Goal: Check status: Check status

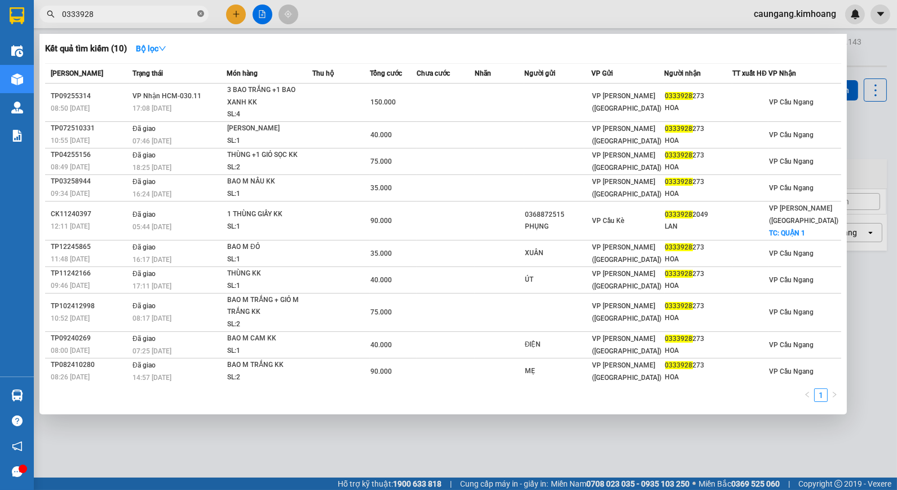
click at [198, 15] on icon "close-circle" at bounding box center [200, 13] width 7 height 7
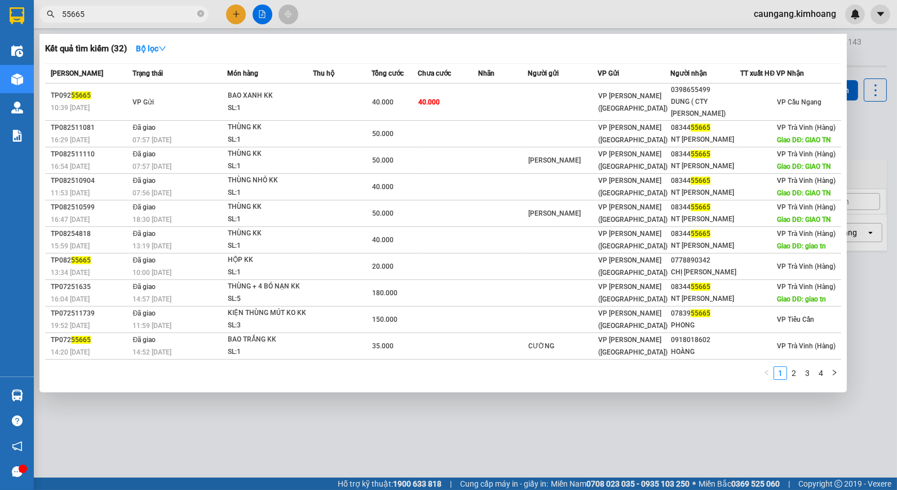
type input "55665"
click at [340, 5] on div at bounding box center [448, 245] width 897 height 490
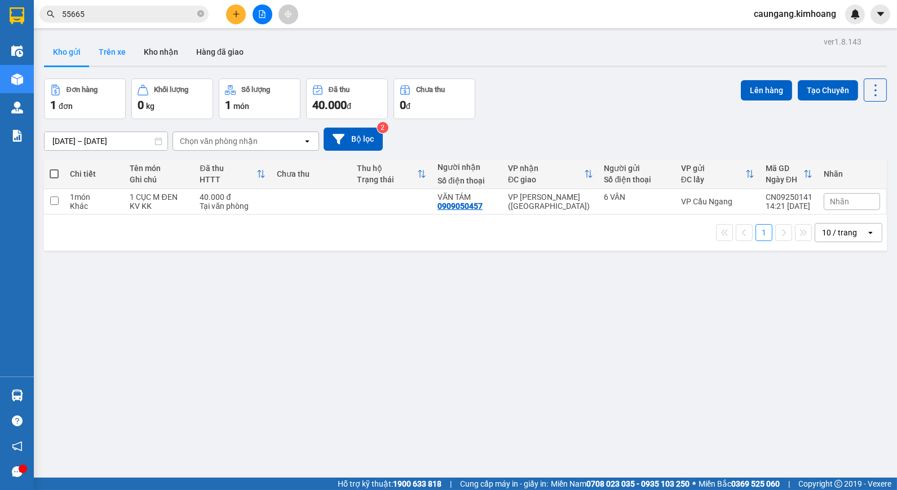
click at [113, 49] on button "Trên xe" at bounding box center [112, 51] width 45 height 27
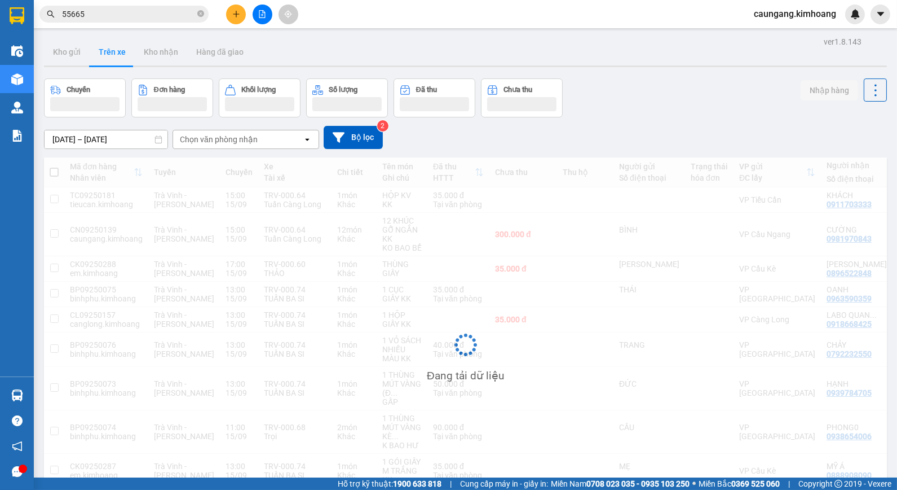
click at [221, 137] on div "Chọn văn phòng nhận" at bounding box center [219, 139] width 78 height 11
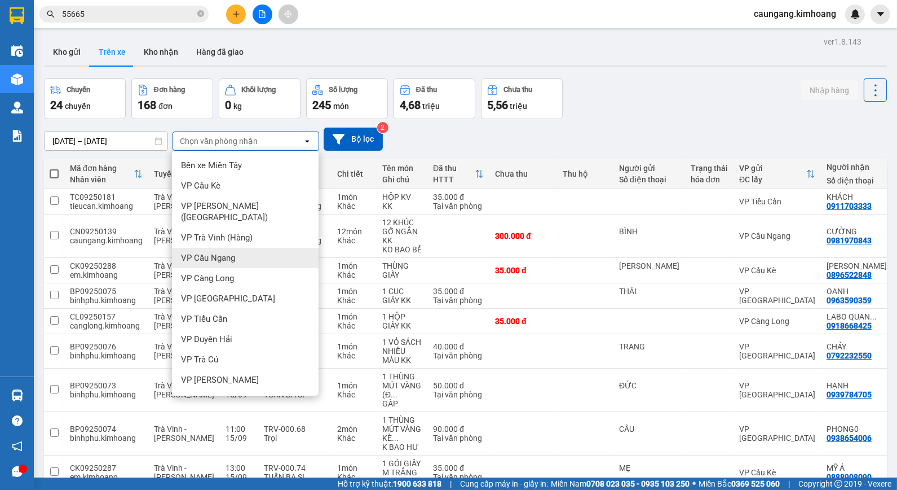
click at [224, 252] on span "VP Cầu Ngang" at bounding box center [208, 257] width 54 height 11
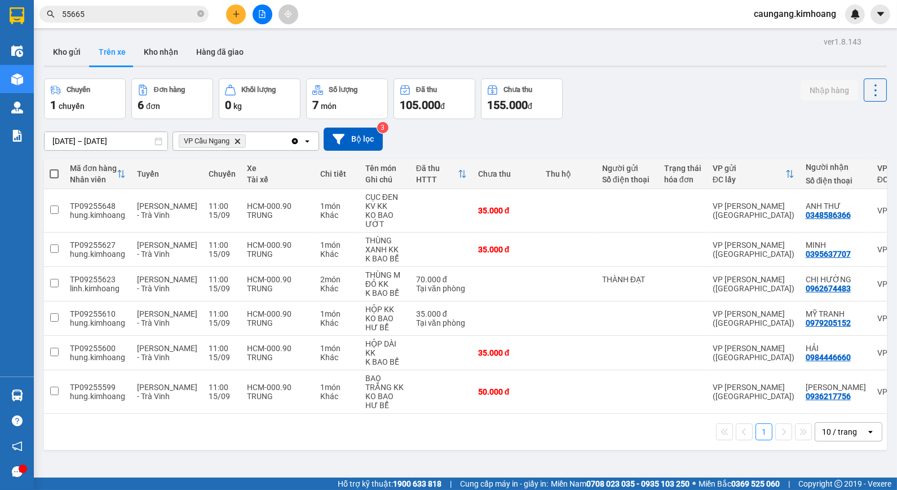
click at [182, 14] on input "55665" at bounding box center [128, 14] width 133 height 12
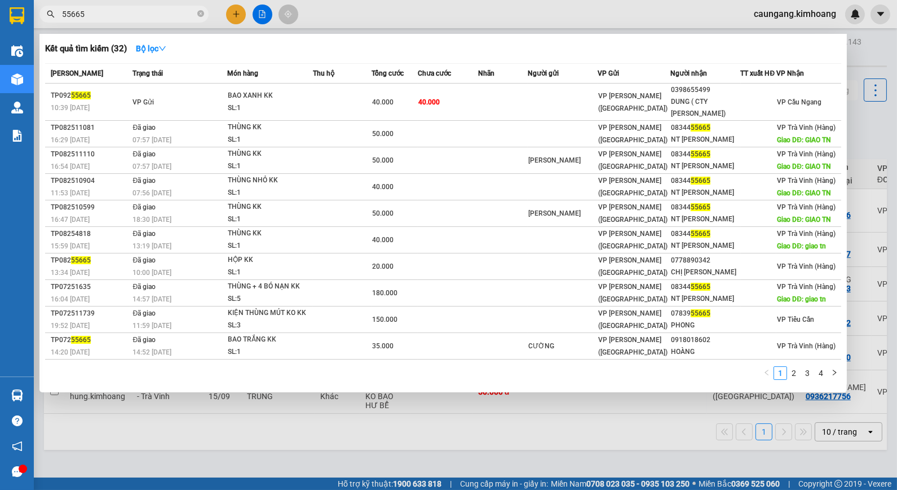
click at [348, 19] on div at bounding box center [448, 245] width 897 height 490
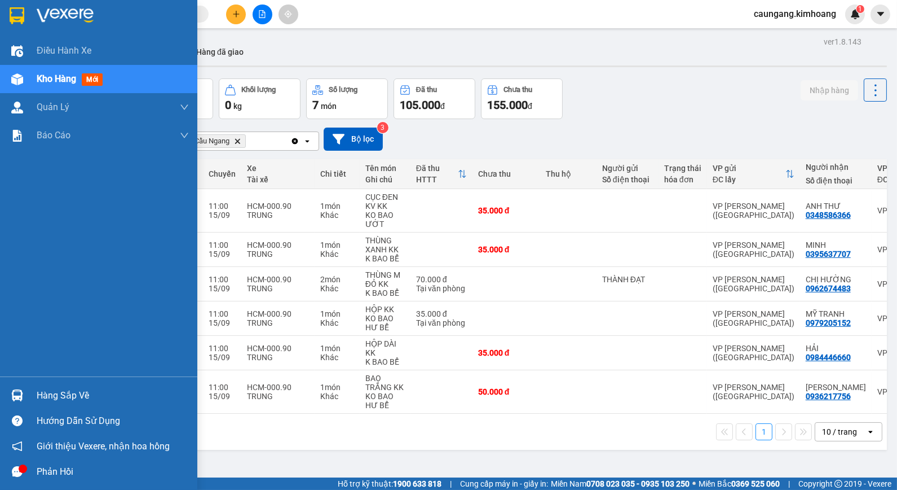
click at [76, 396] on div "Hàng sắp về" at bounding box center [113, 395] width 152 height 17
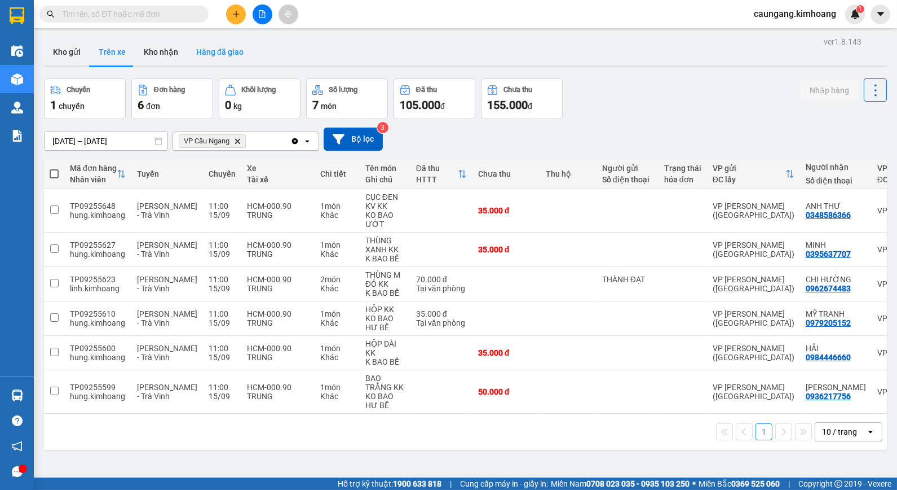
drag, startPoint x: 592, startPoint y: 119, endPoint x: 244, endPoint y: 42, distance: 356.4
click at [584, 117] on section "Kết quả tìm kiếm ( 0 ) Bộ lọc No Data caungang.[PERSON_NAME] 1 Điều hành xe Kho…" at bounding box center [448, 245] width 897 height 490
click at [135, 14] on input "text" at bounding box center [128, 14] width 133 height 12
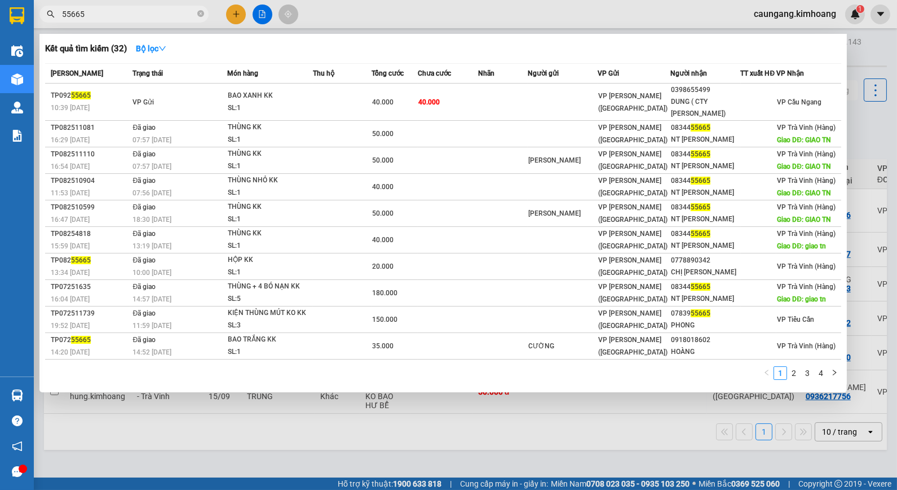
type input "55665"
click at [473, 7] on div at bounding box center [448, 245] width 897 height 490
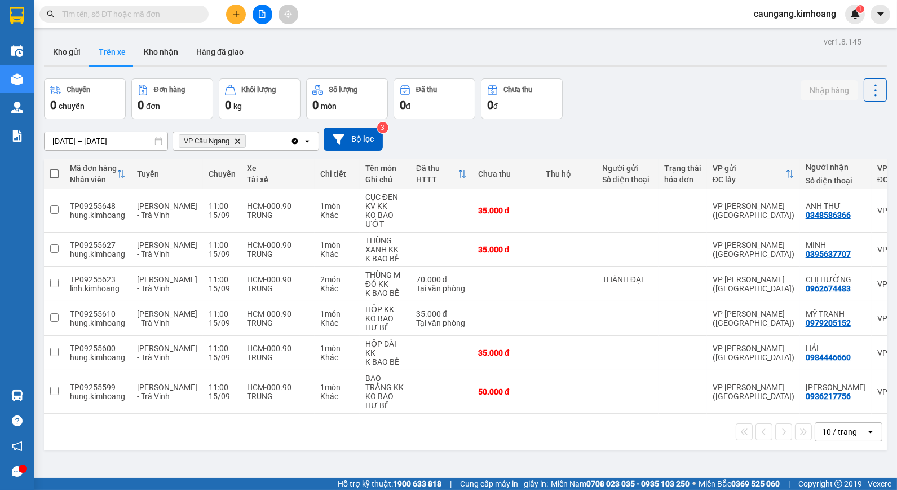
click at [166, 18] on input "text" at bounding box center [128, 14] width 133 height 12
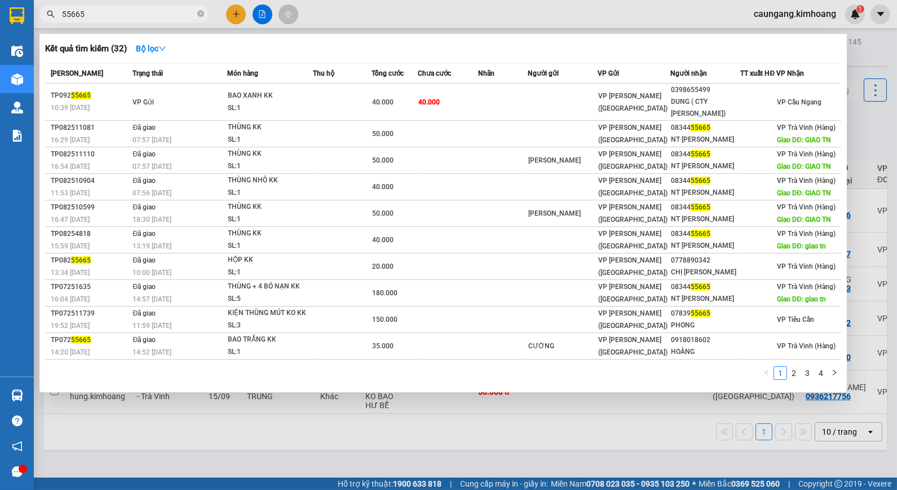
type input "55665"
click at [358, 14] on div at bounding box center [448, 245] width 897 height 490
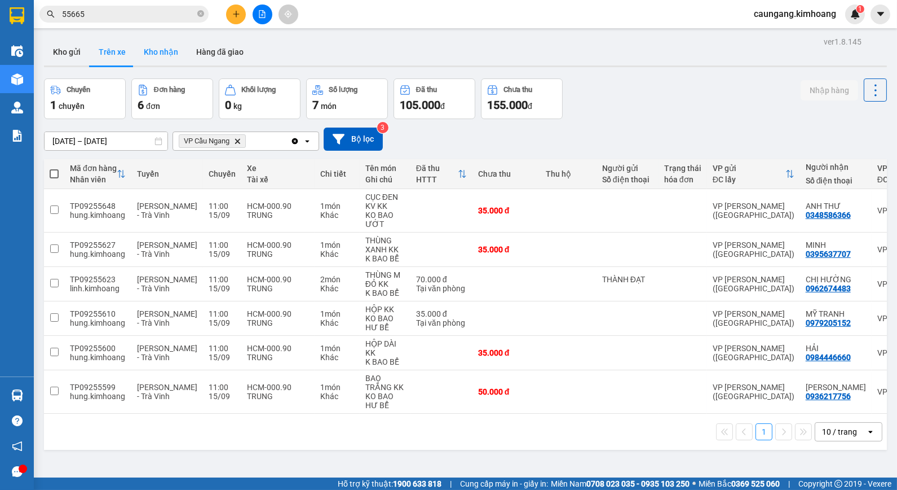
click at [173, 56] on button "Kho nhận" at bounding box center [161, 51] width 52 height 27
type input "01/08/2025 – 15/09/2025"
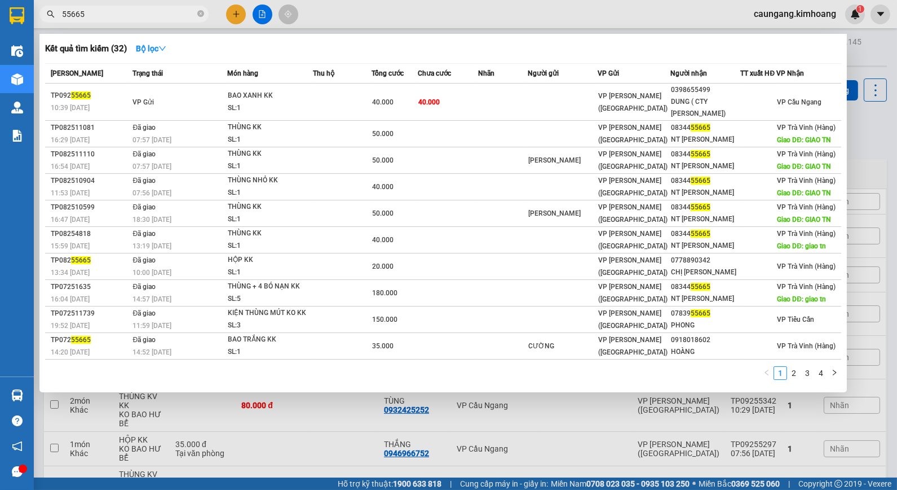
click at [118, 17] on input "55665" at bounding box center [128, 14] width 133 height 12
click at [351, 14] on div at bounding box center [448, 245] width 897 height 490
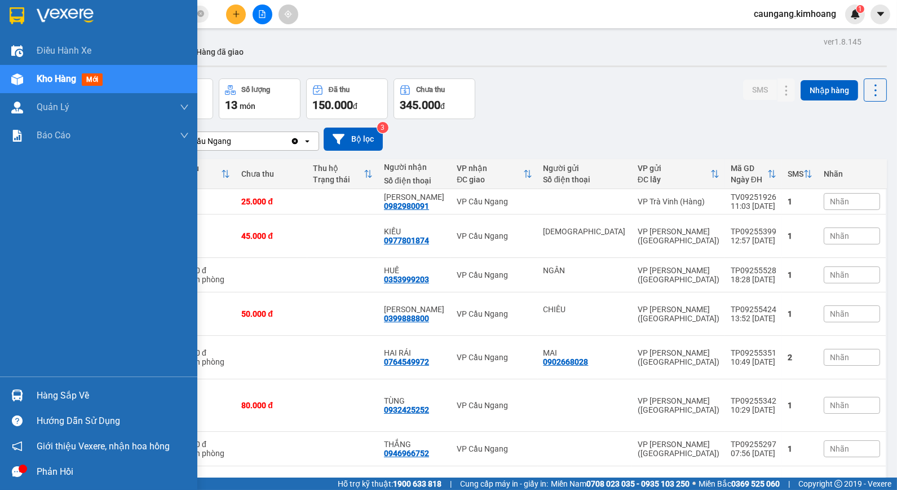
click at [64, 392] on div "Hàng sắp về" at bounding box center [113, 395] width 152 height 17
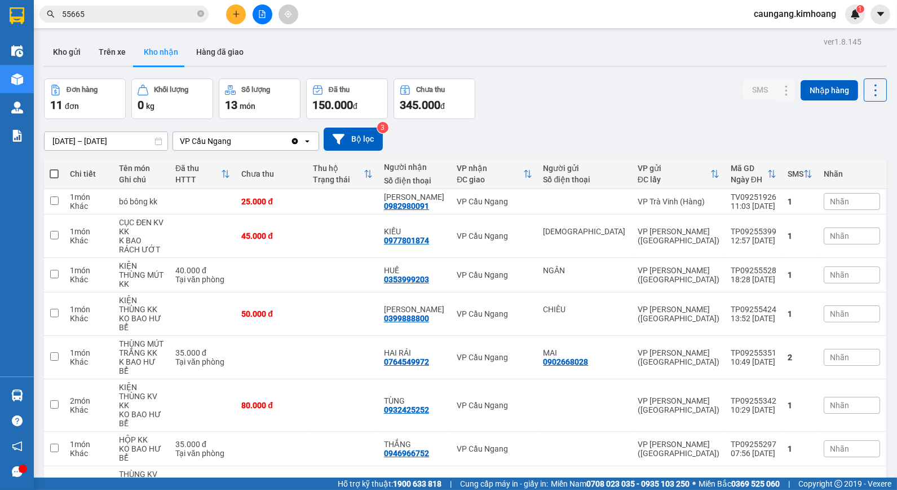
click at [580, 122] on section "Kết quả tìm kiếm ( 32 ) Bộ lọc Mã ĐH Trạng thái Món hàng Thu hộ Tổng cước Chưa …" at bounding box center [448, 245] width 897 height 490
